Goal: Information Seeking & Learning: Understand process/instructions

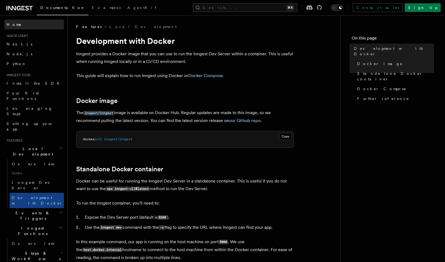
click at [13, 24] on span "Home" at bounding box center [14, 24] width 15 height 5
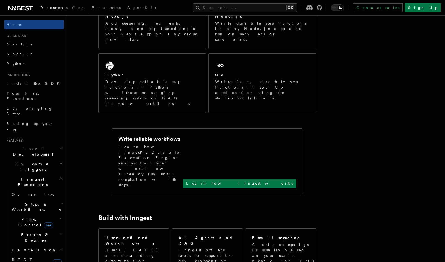
scroll to position [432, 0]
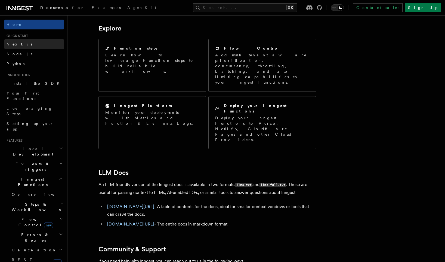
click at [27, 42] on link "Next.js" at bounding box center [34, 44] width 60 height 10
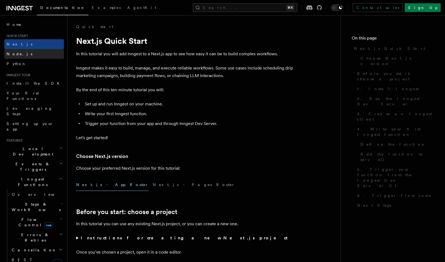
click at [26, 56] on link "Node.js" at bounding box center [34, 54] width 60 height 10
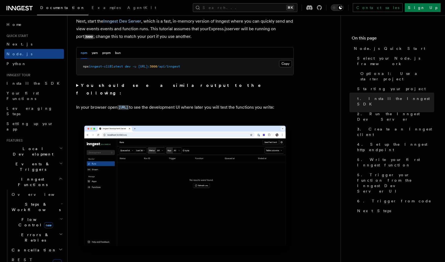
scroll to position [389, 0]
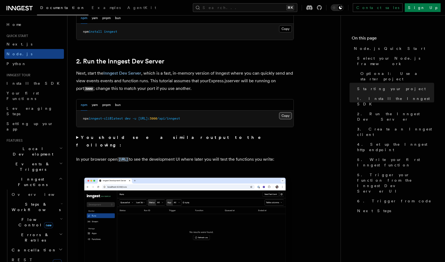
click at [284, 114] on button "Copy Copied" at bounding box center [285, 115] width 13 height 7
